Goal: Find specific page/section: Find specific page/section

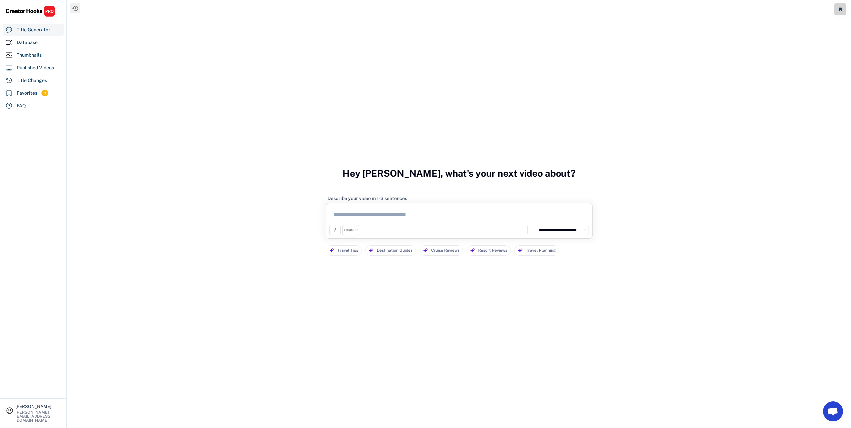
scroll to position [167, 0]
click at [561, 229] on select "**********" at bounding box center [562, 230] width 50 height 7
select select "**********"
click at [537, 227] on select "**********" at bounding box center [562, 230] width 50 height 7
